Goal: Book appointment/travel/reservation

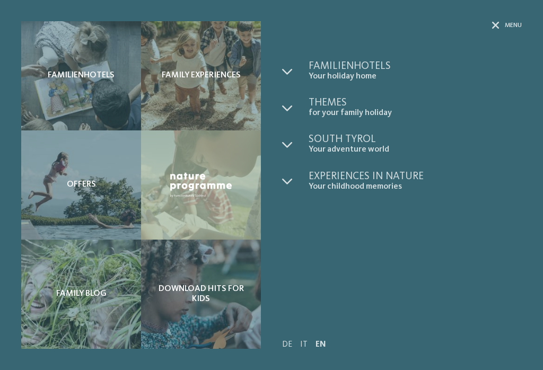
click at [65, 85] on div "Familienhotels" at bounding box center [81, 75] width 120 height 109
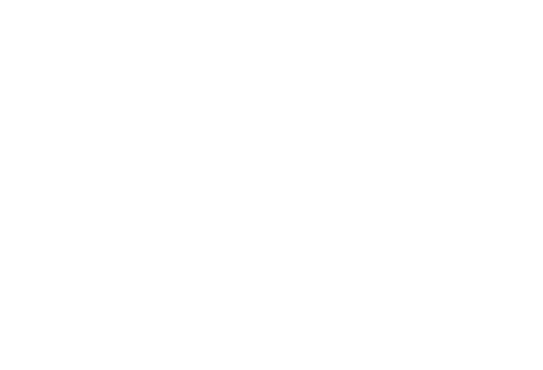
click at [482, 217] on span "filter" at bounding box center [481, 217] width 20 height 7
click at [472, 10] on span "filter" at bounding box center [481, 7] width 20 height 7
click at [476, 7] on span "filter" at bounding box center [481, 7] width 20 height 7
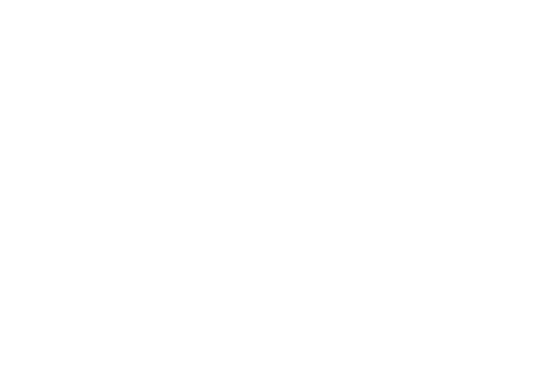
click at [310, 150] on span "My wishes" at bounding box center [301, 153] width 50 height 7
click at [341, 160] on div "Childcare" at bounding box center [357, 160] width 138 height 21
click at [252, 136] on div at bounding box center [250, 134] width 11 height 11
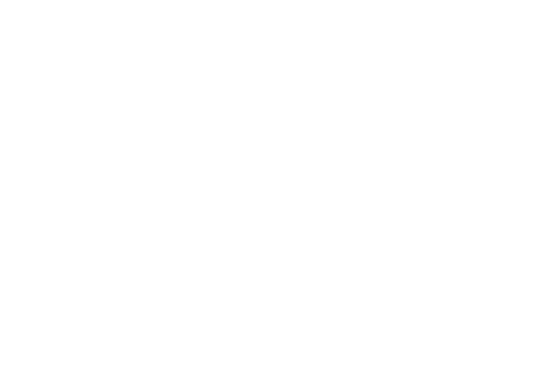
scroll to position [53, 0]
click at [253, 139] on div at bounding box center [250, 137] width 11 height 11
click at [377, 66] on div "Outdoor pool" at bounding box center [357, 69] width 138 height 21
click at [234, 65] on div "Indoor pool or connecting pool" at bounding box center [187, 69] width 138 height 21
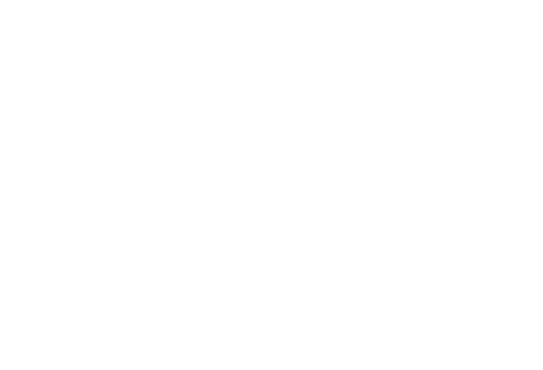
scroll to position [0, 0]
click at [238, 146] on div "Adventure playground" at bounding box center [187, 146] width 138 height 21
click at [250, 144] on icon at bounding box center [250, 147] width 7 height 6
click at [222, 235] on div "Restaurant" at bounding box center [187, 245] width 138 height 21
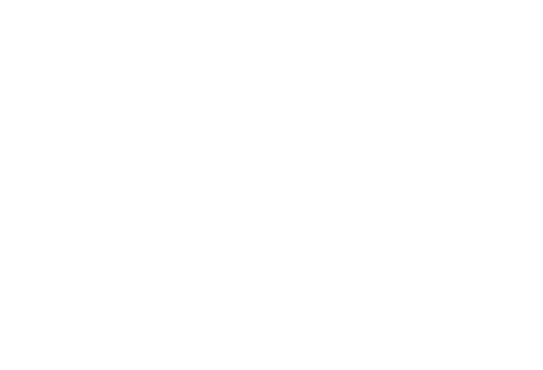
click at [482, 75] on icon at bounding box center [475, 84] width 23 height 19
click at [375, 235] on div "Free Wi-Fi" at bounding box center [357, 245] width 138 height 21
click at [349, 293] on div "accept" at bounding box center [272, 303] width 308 height 21
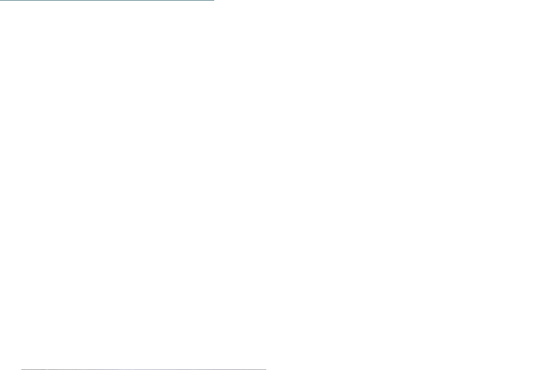
scroll to position [635, 0]
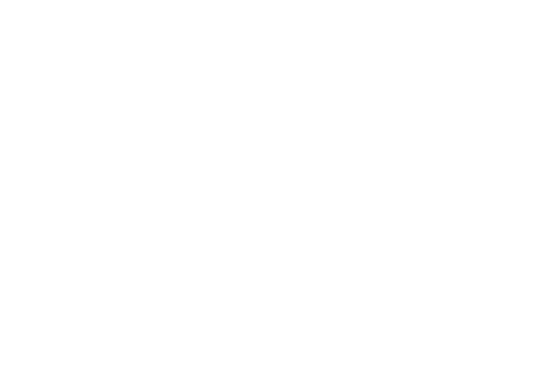
click at [392, 126] on div at bounding box center [399, 76] width 245 height 138
click at [434, 198] on img at bounding box center [271, 135] width 543 height 306
click at [348, 27] on span "Impressions" at bounding box center [339, 23] width 40 height 7
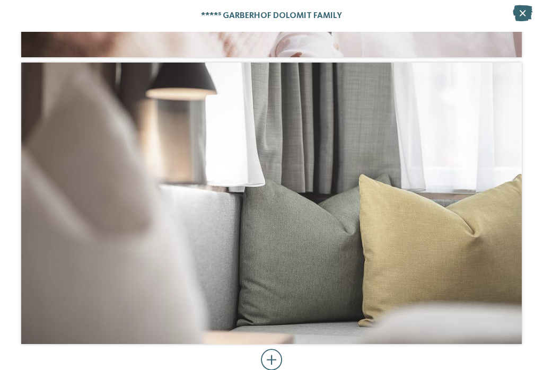
scroll to position [4200, 0]
click at [270, 368] on div at bounding box center [272, 360] width 22 height 21
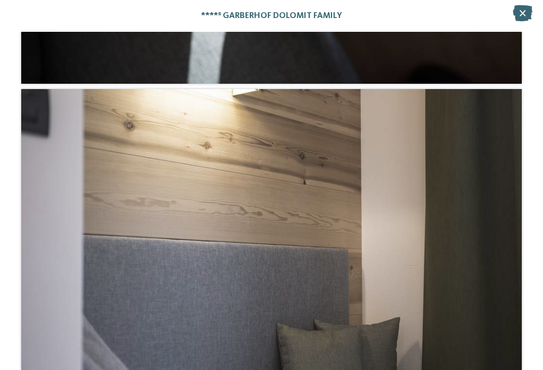
scroll to position [7618, 0]
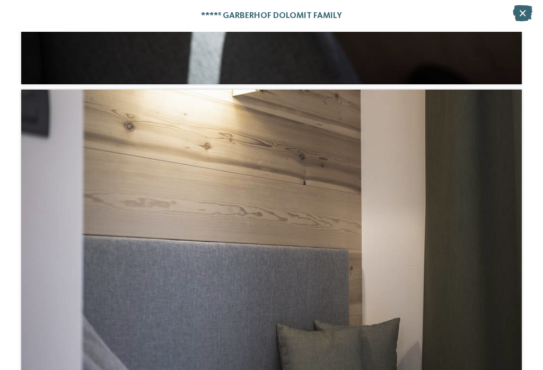
click at [526, 11] on icon at bounding box center [523, 13] width 20 height 16
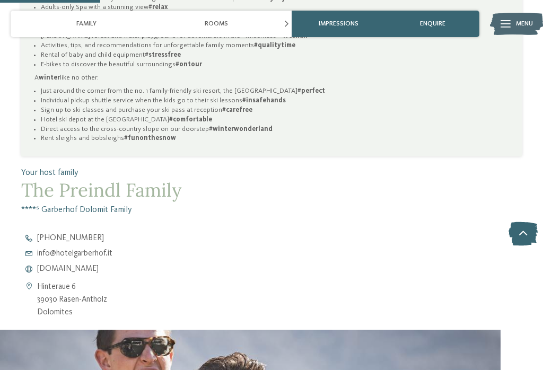
click at [232, 23] on div "Rooms" at bounding box center [216, 24] width 130 height 27
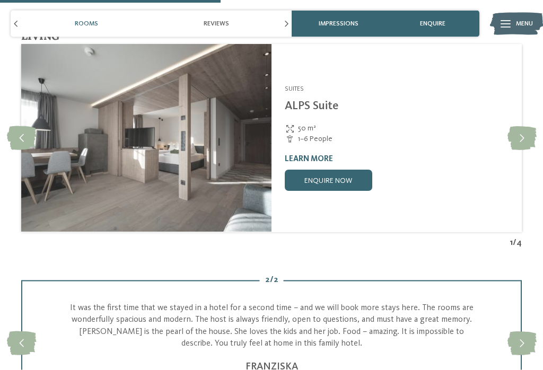
scroll to position [1698, 0]
click at [530, 137] on icon at bounding box center [522, 138] width 29 height 24
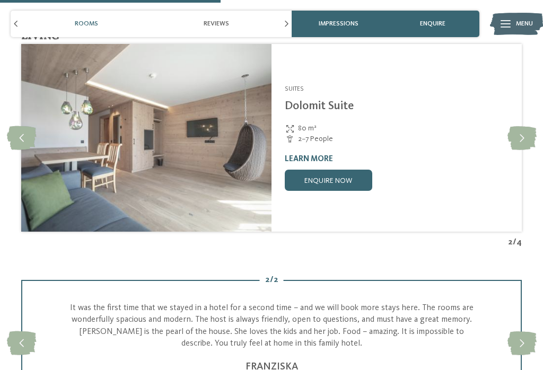
click at [531, 139] on icon at bounding box center [522, 138] width 29 height 24
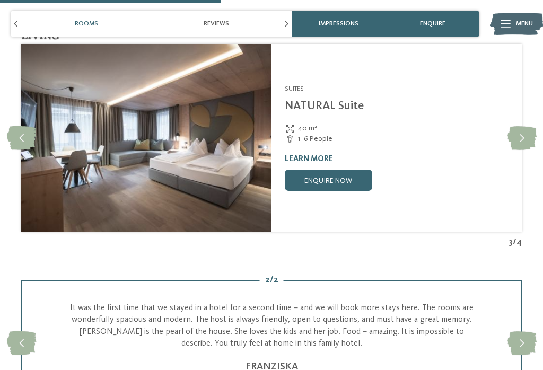
click at [524, 136] on icon at bounding box center [522, 138] width 29 height 24
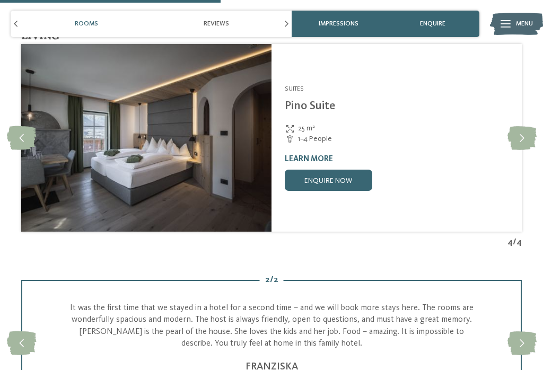
click at [528, 136] on icon at bounding box center [522, 138] width 29 height 24
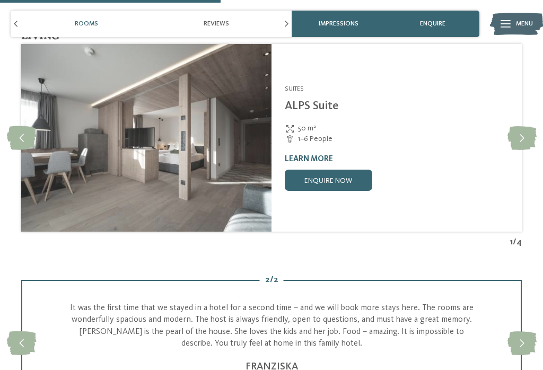
click at [525, 140] on icon at bounding box center [522, 138] width 29 height 24
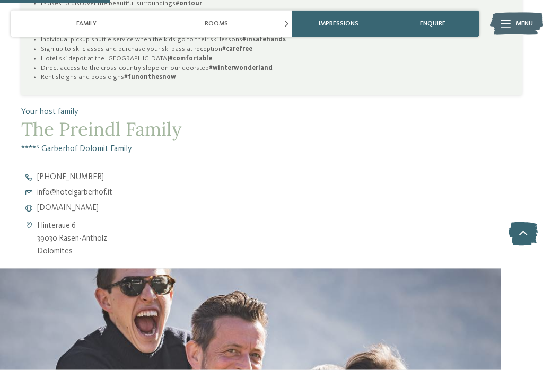
scroll to position [831, 0]
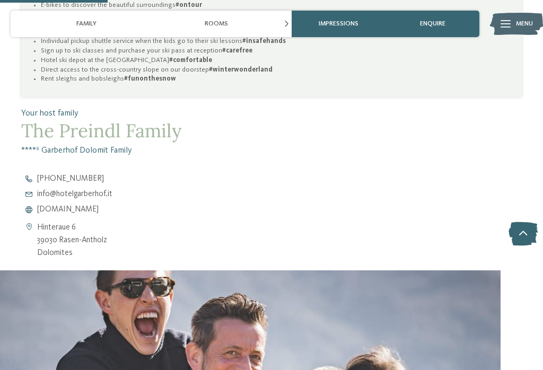
click at [74, 21] on div "Family" at bounding box center [86, 24] width 130 height 27
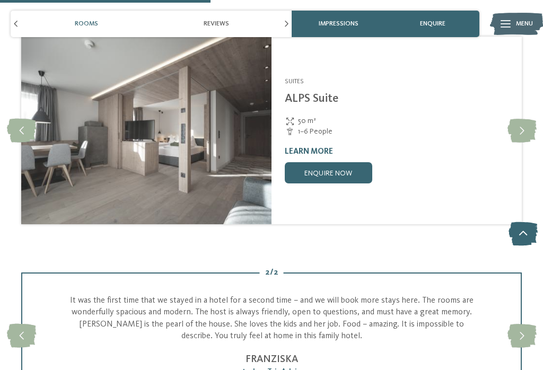
scroll to position [1627, 0]
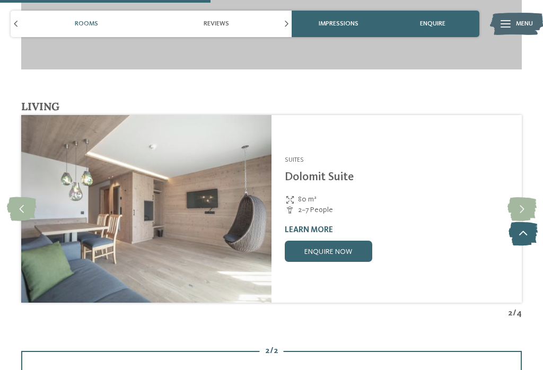
click at [307, 175] on link "Dolomit Suite" at bounding box center [319, 177] width 69 height 12
